Goal: Information Seeking & Learning: Learn about a topic

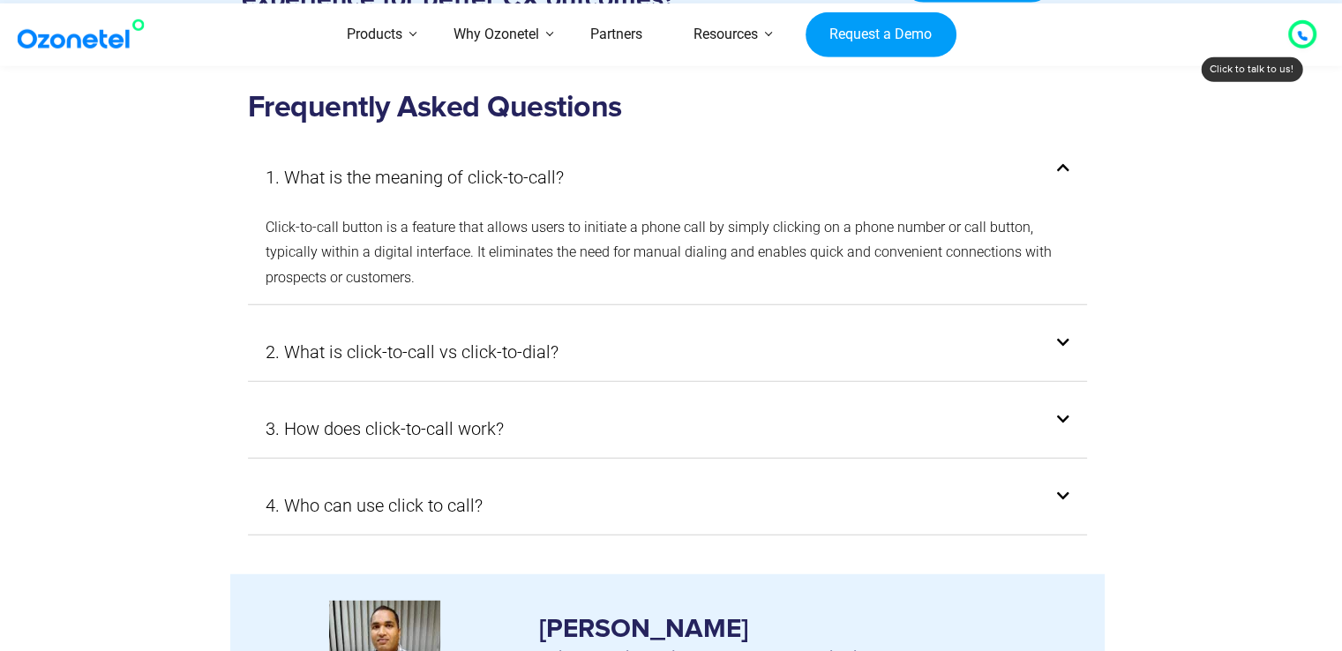
scroll to position [4675, 0]
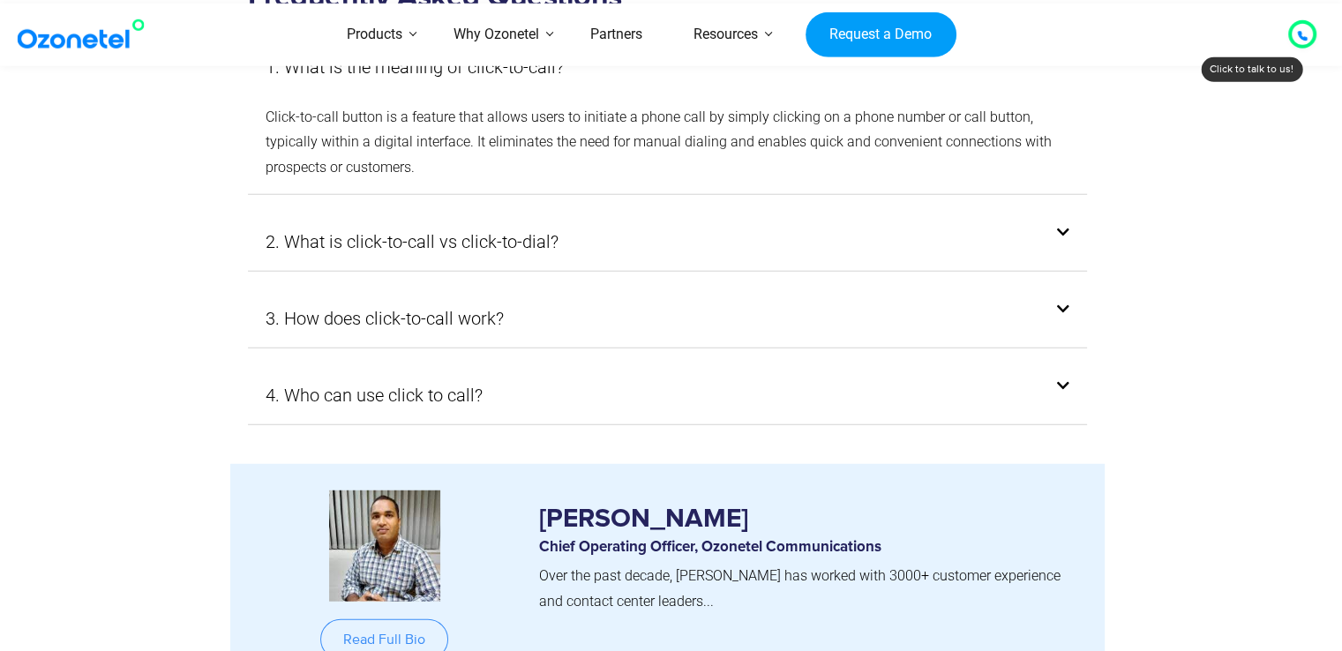
click at [762, 213] on div "2. What is click-to-call vs click-to-dial?" at bounding box center [668, 242] width 840 height 58
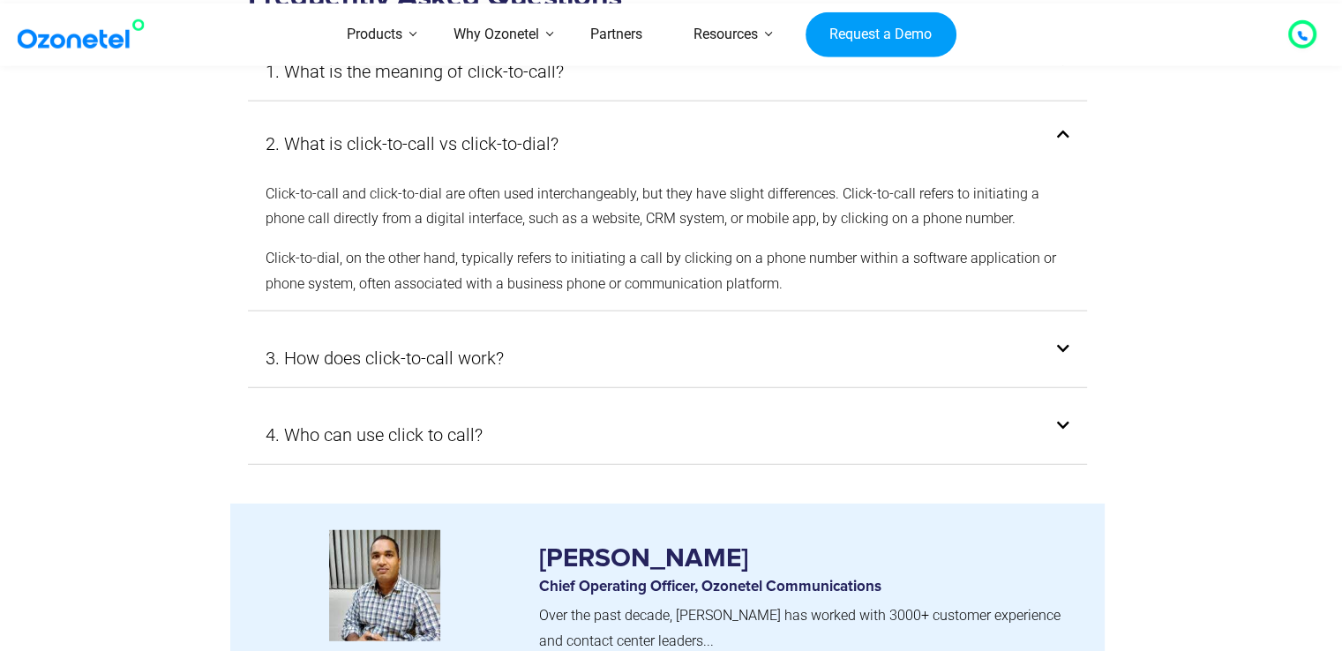
click at [625, 340] on div "3. How does click-to-call work?" at bounding box center [668, 358] width 840 height 58
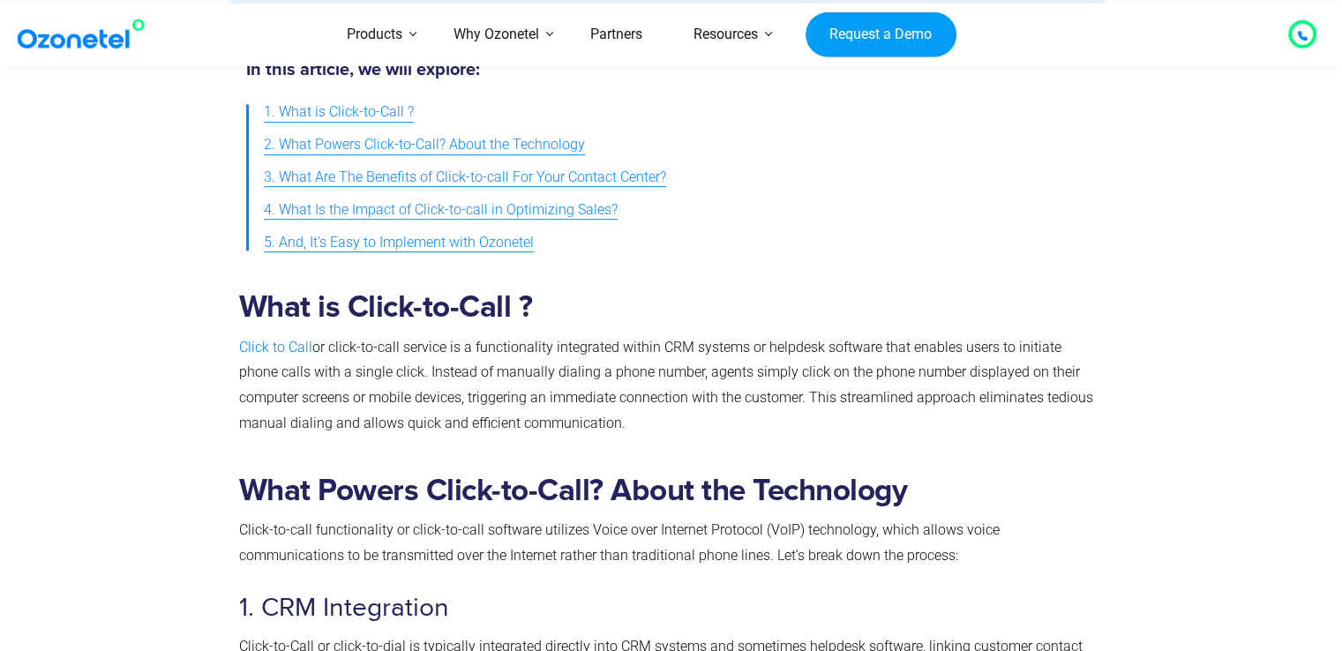
scroll to position [1059, 0]
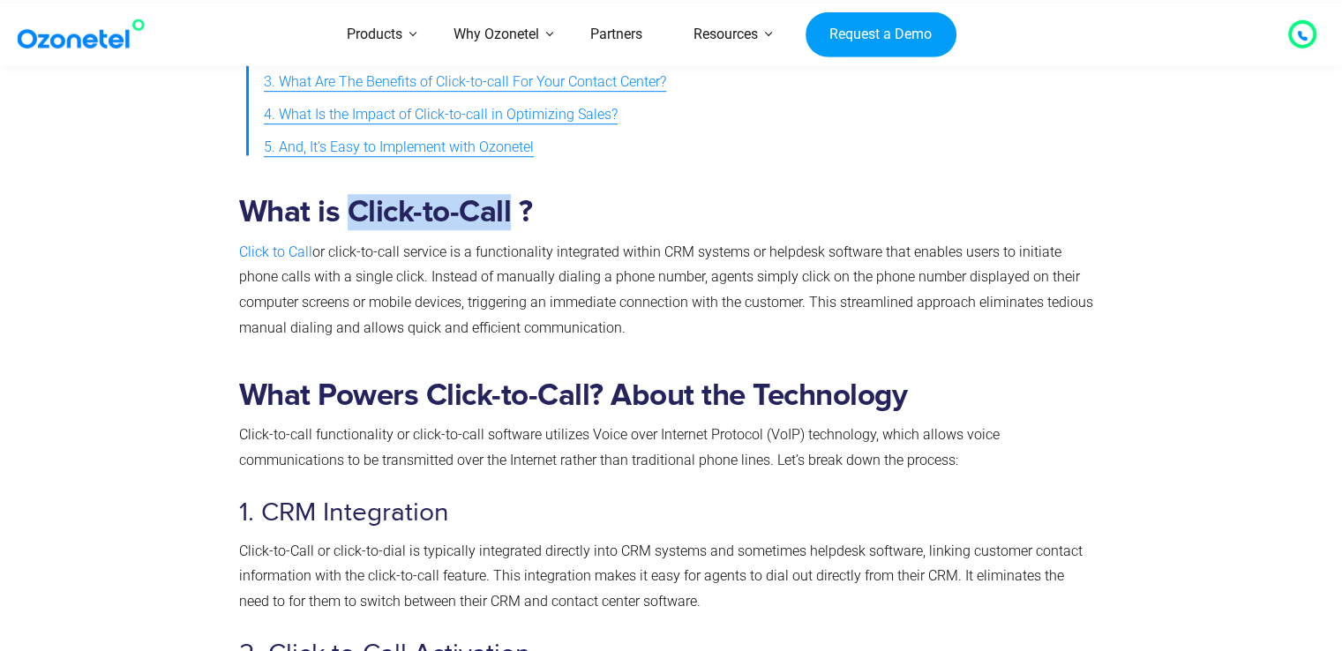
drag, startPoint x: 349, startPoint y: 215, endPoint x: 512, endPoint y: 193, distance: 163.8
click at [512, 194] on h2 "What is Click-to-Call ?" at bounding box center [667, 212] width 857 height 36
copy b "Click-to-Call"
click at [641, 202] on h2 "What is Click-to-Call ?" at bounding box center [667, 212] width 857 height 36
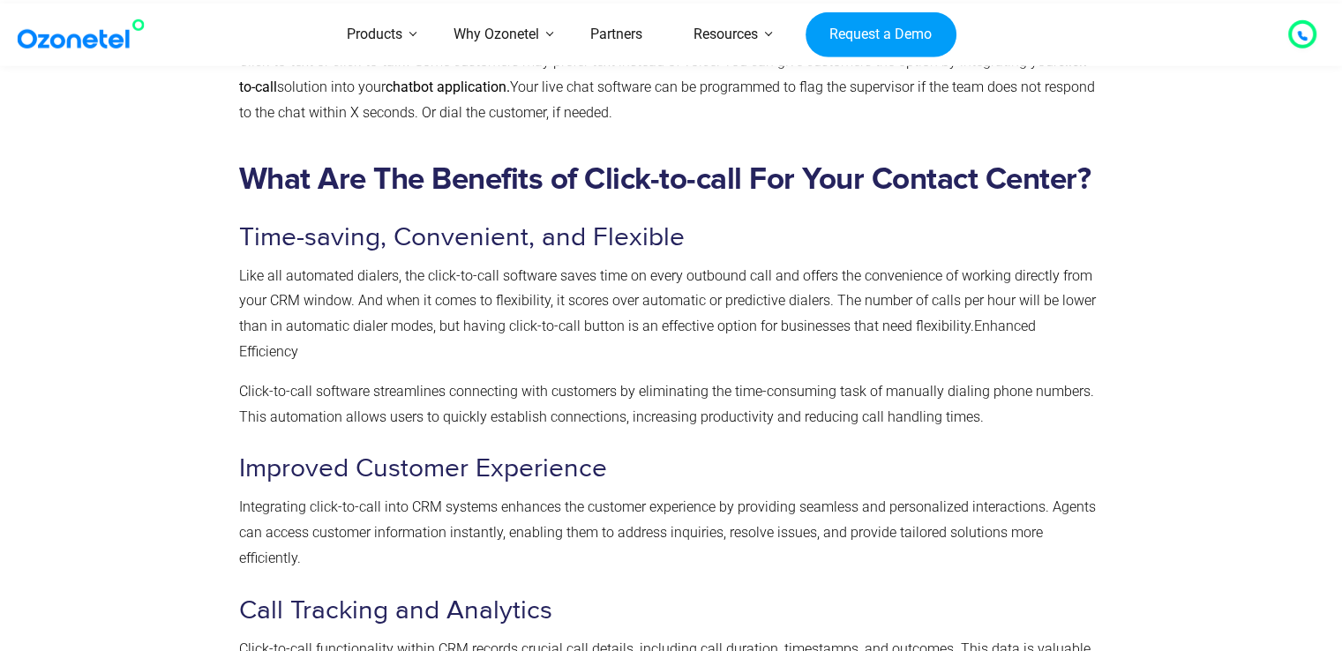
scroll to position [2735, 0]
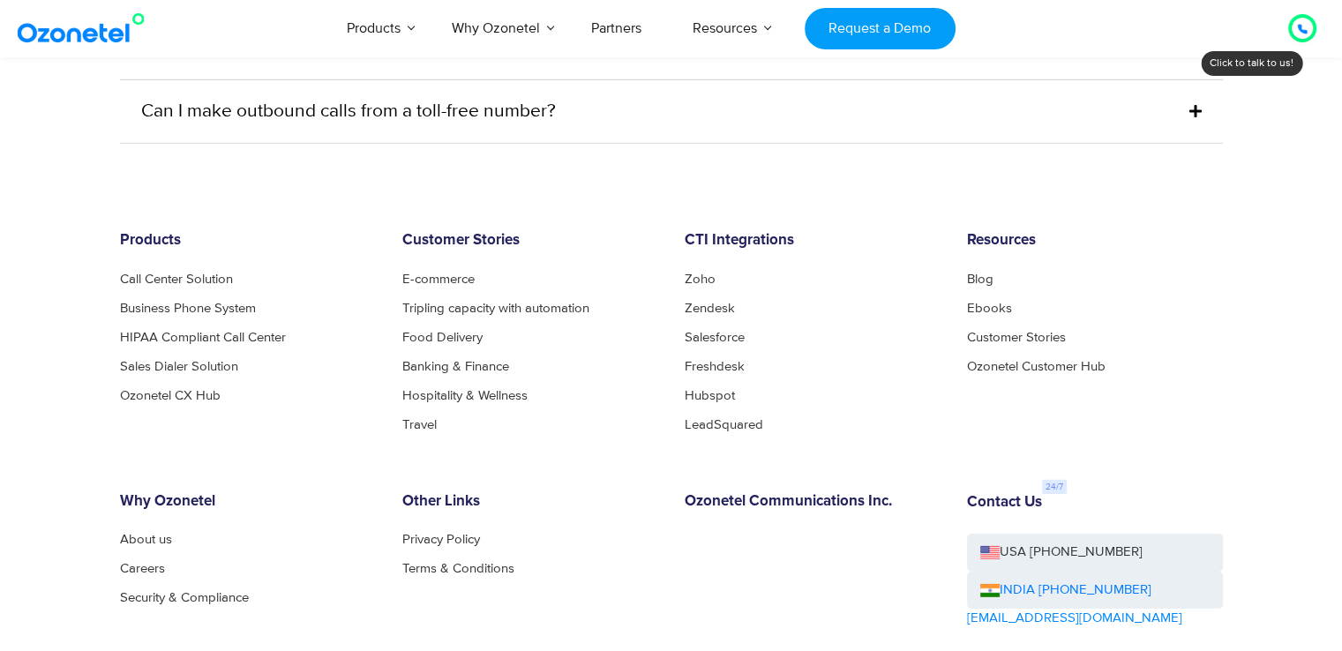
scroll to position [5414, 0]
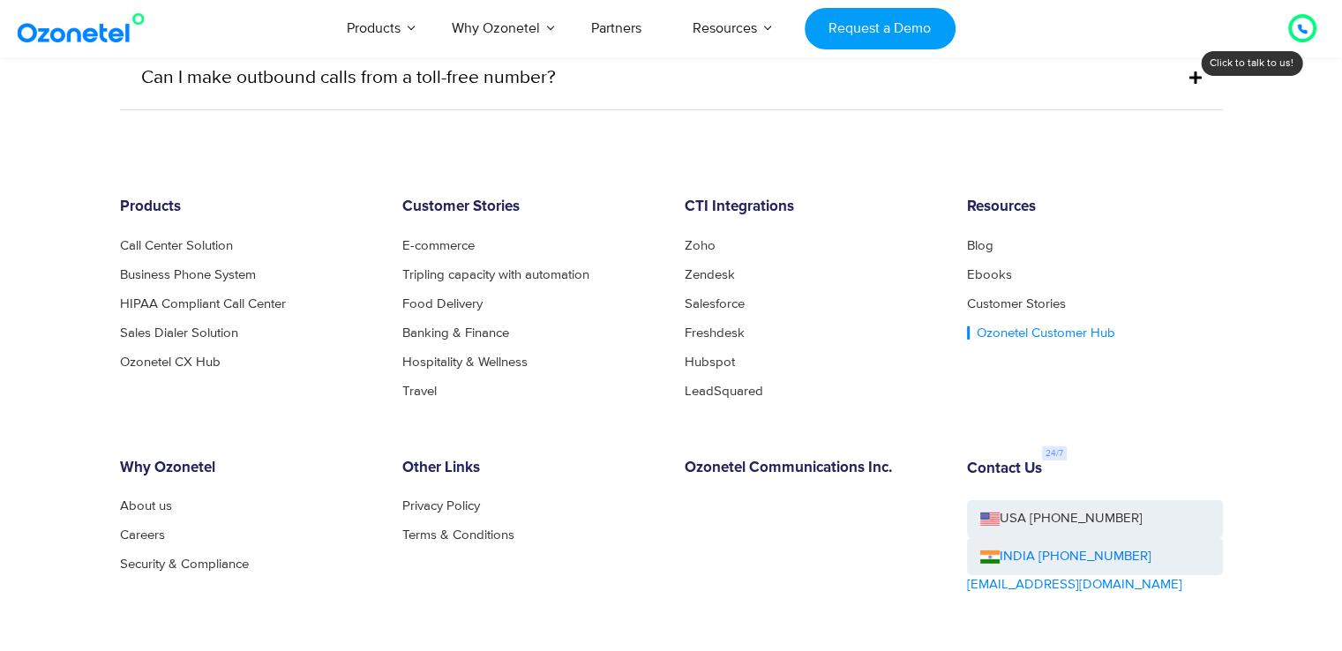
click at [1026, 326] on link "Ozonetel Customer Hub" at bounding box center [1041, 332] width 148 height 13
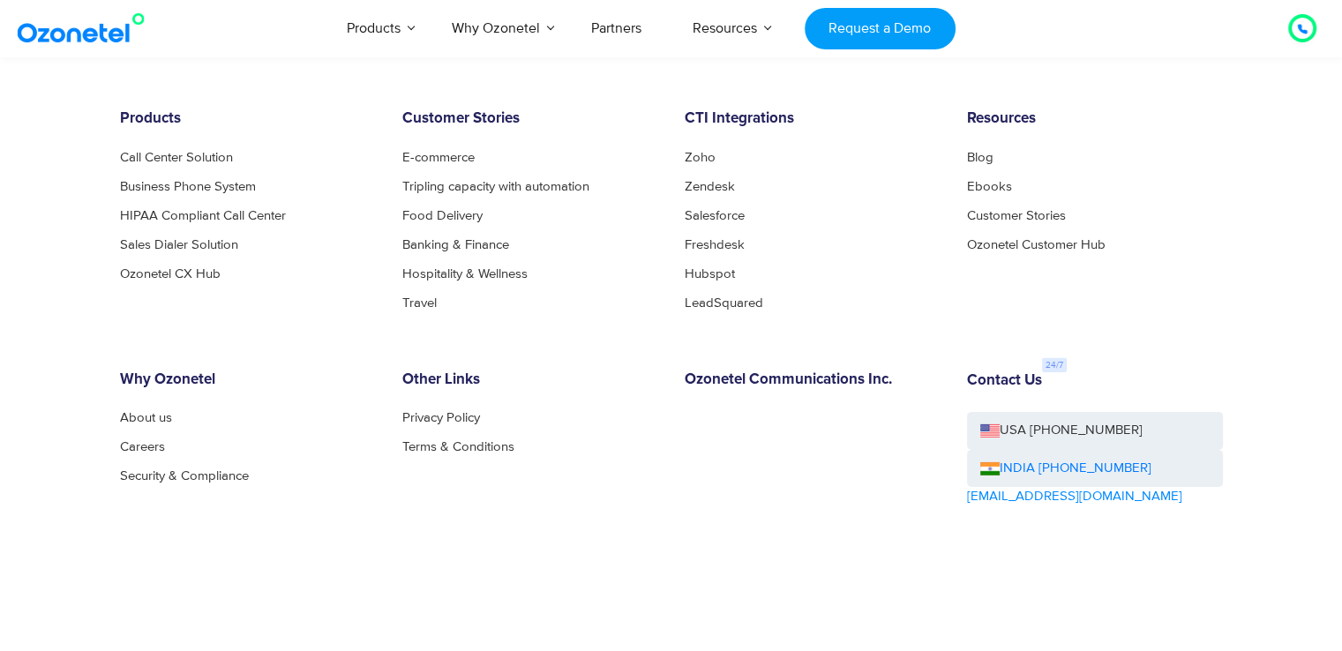
scroll to position [5596, 0]
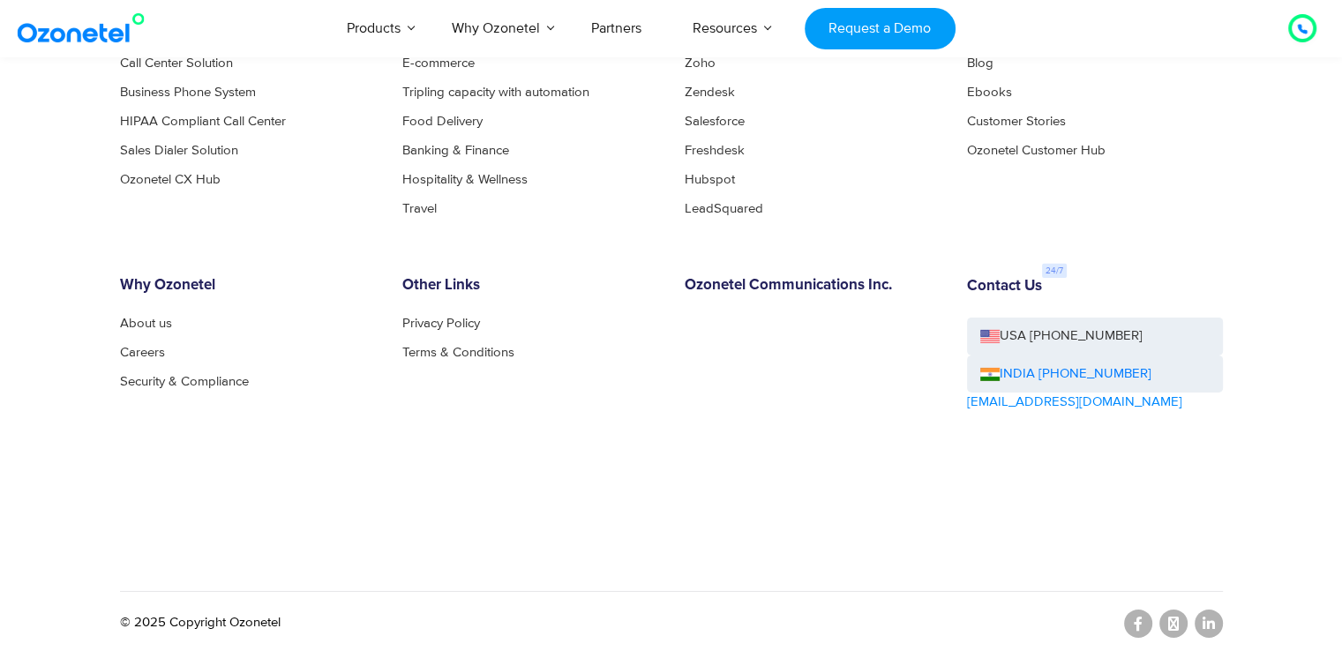
click at [231, 616] on p "© 2025 Copyright Ozonetel" at bounding box center [200, 623] width 161 height 20
click at [252, 616] on p "© 2025 Copyright Ozonetel" at bounding box center [200, 623] width 161 height 20
copy p "Ozonetel"
